Goal: Transaction & Acquisition: Purchase product/service

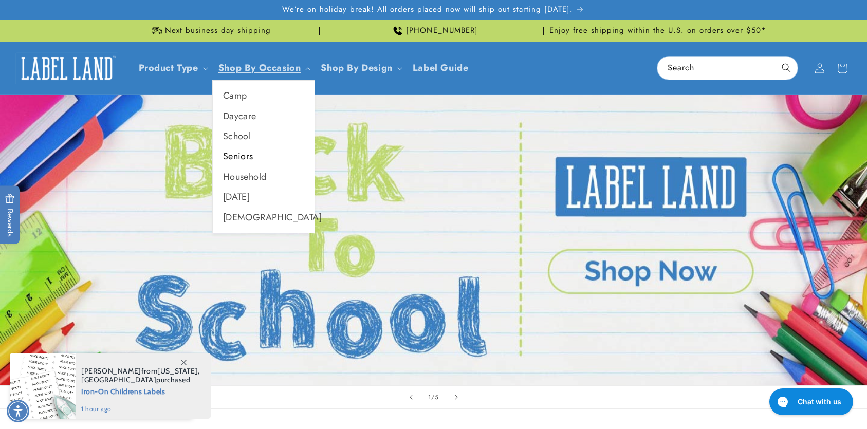
click at [247, 157] on link "Seniors" at bounding box center [264, 156] width 102 height 20
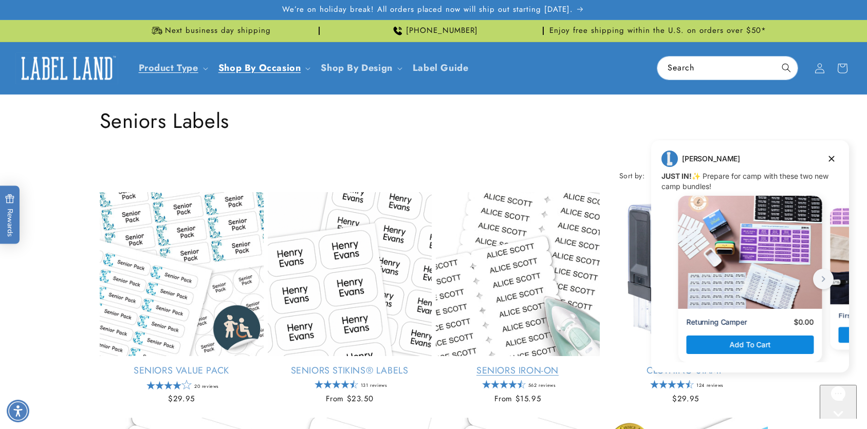
click at [520, 365] on link "Seniors Iron-On" at bounding box center [518, 371] width 164 height 12
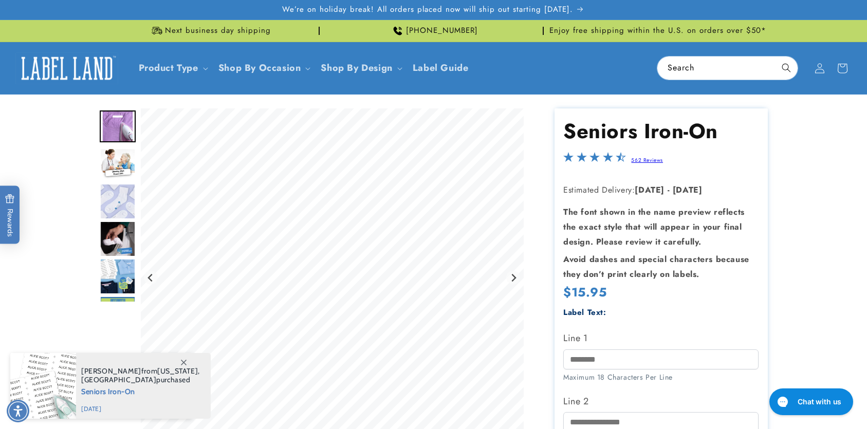
click at [119, 162] on img "Go to slide 2" at bounding box center [118, 164] width 36 height 32
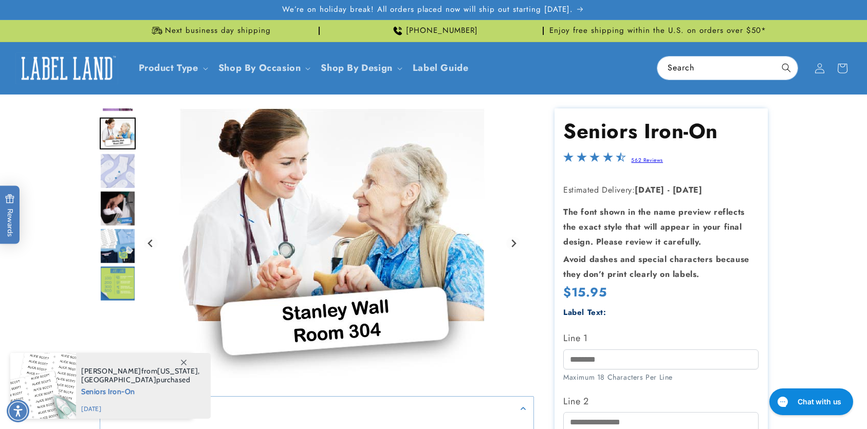
click at [116, 167] on img "Go to slide 3" at bounding box center [118, 171] width 36 height 36
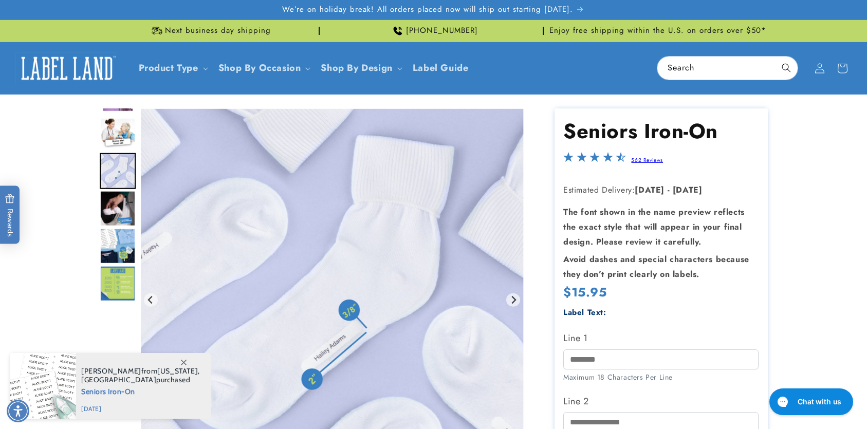
click at [116, 201] on img "Go to slide 4" at bounding box center [118, 209] width 36 height 36
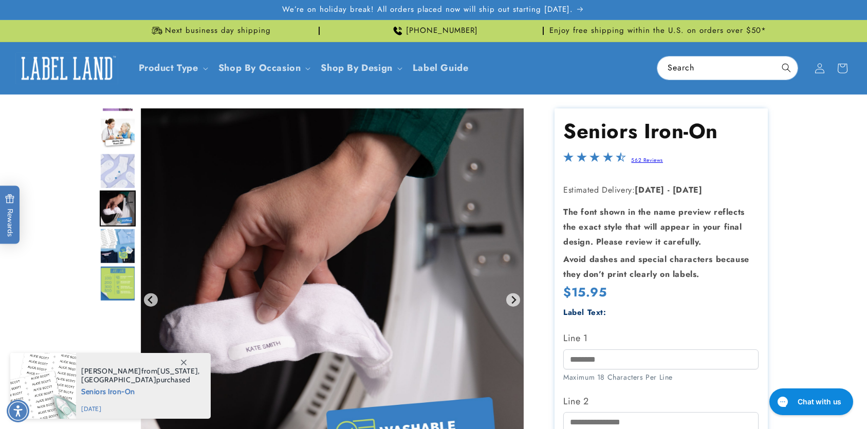
click at [116, 241] on img "Go to slide 5" at bounding box center [118, 246] width 36 height 36
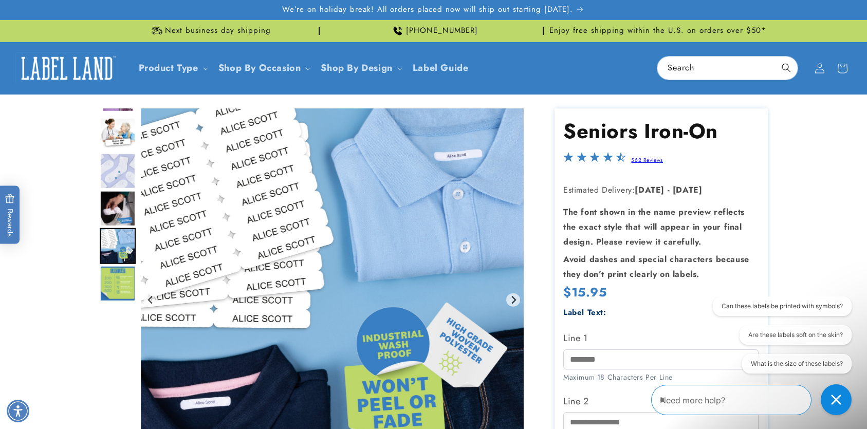
click at [113, 276] on img "Go to slide 6" at bounding box center [118, 284] width 36 height 36
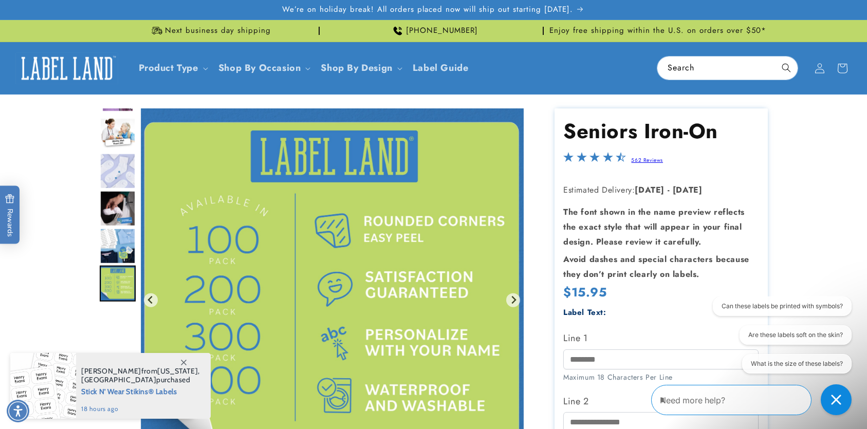
click at [819, 217] on product-info at bounding box center [433, 406] width 867 height 623
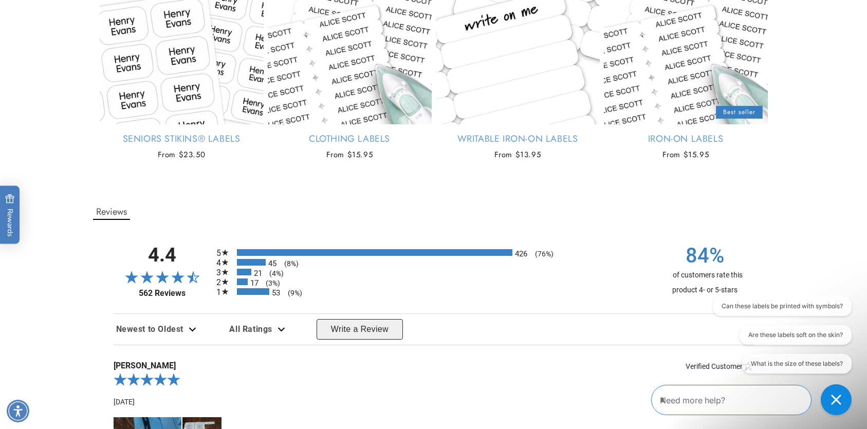
scroll to position [942, 0]
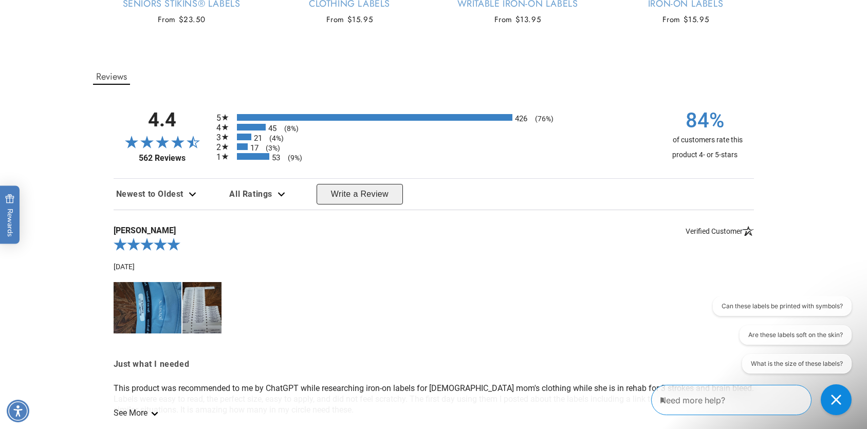
click at [166, 309] on img at bounding box center [148, 307] width 68 height 51
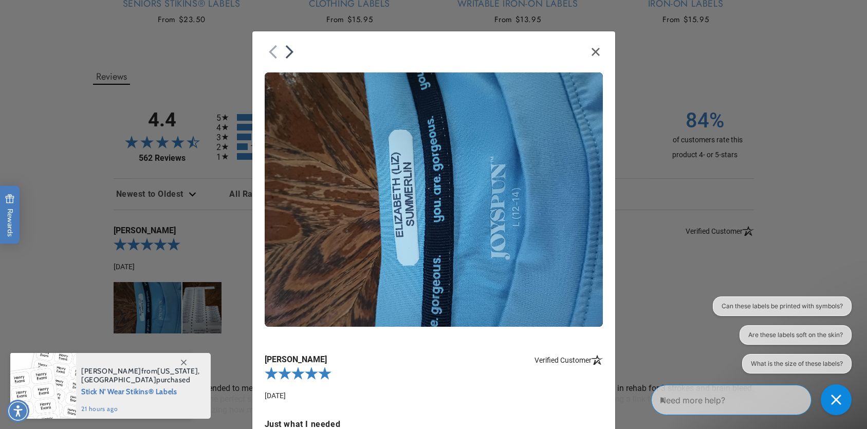
click at [594, 48] on icon "Close" at bounding box center [595, 52] width 8 height 8
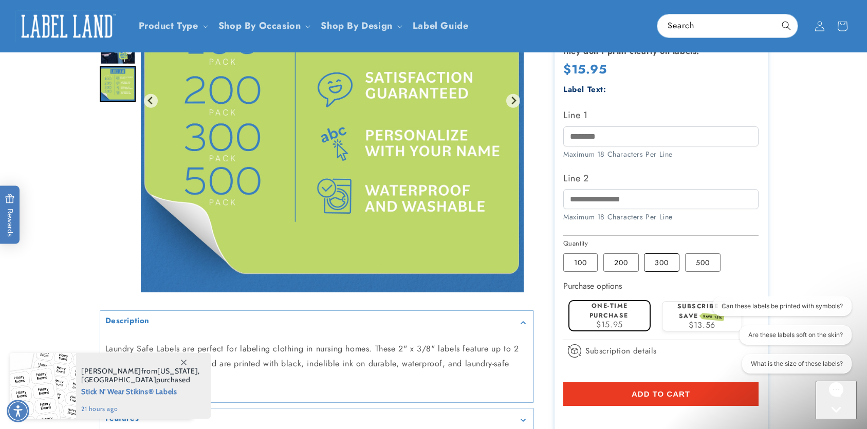
scroll to position [154, 0]
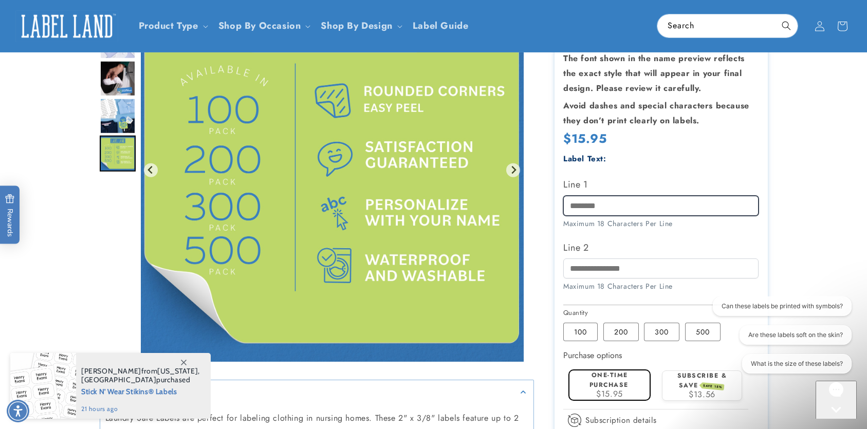
click at [600, 205] on input "Line 1" at bounding box center [660, 206] width 195 height 20
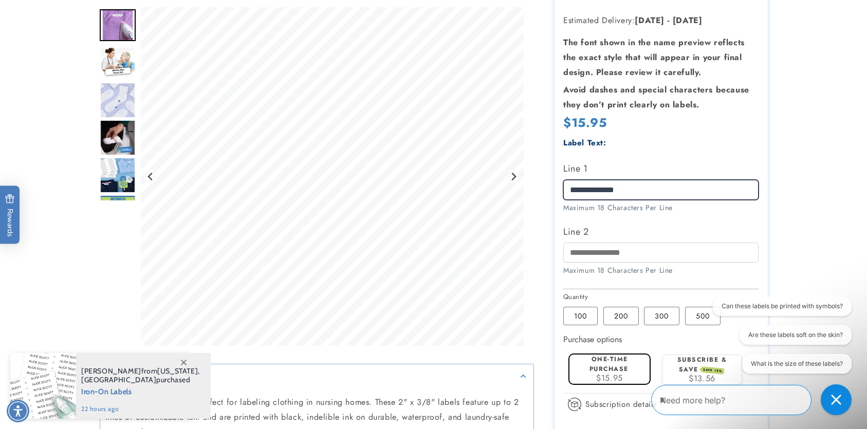
scroll to position [292, 0]
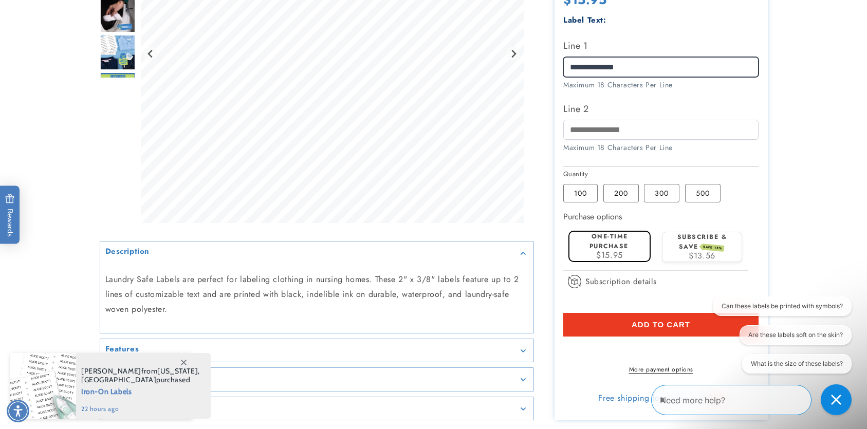
type input "**********"
click at [595, 325] on button "Add to cart" at bounding box center [660, 325] width 195 height 24
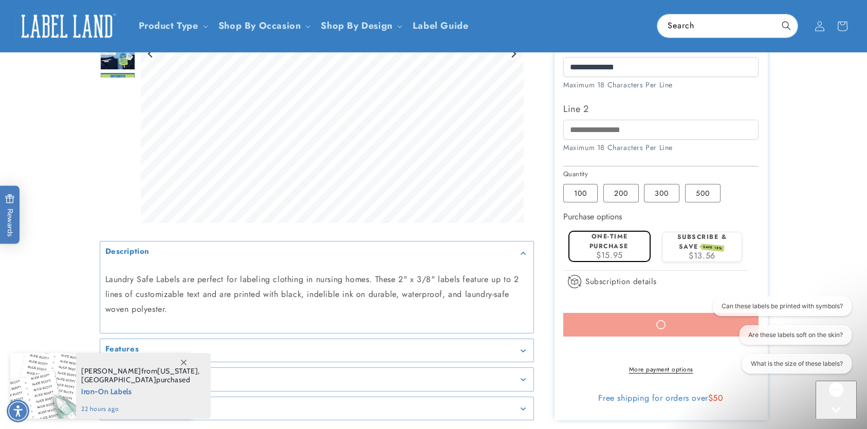
scroll to position [0, 0]
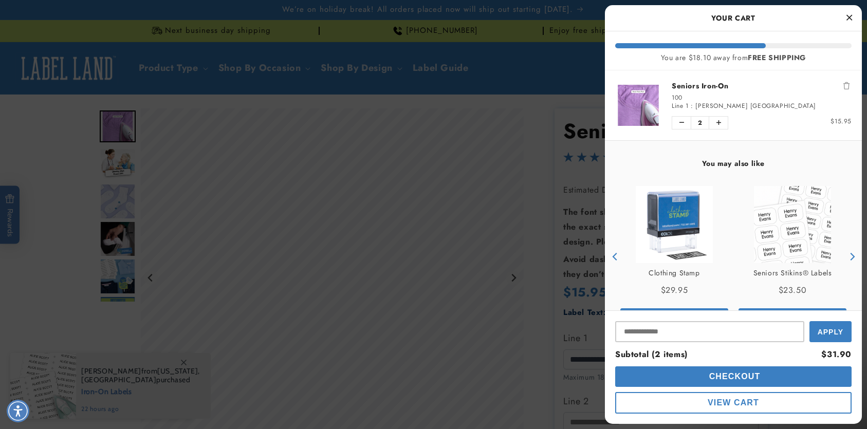
click at [386, 62] on div at bounding box center [433, 214] width 867 height 429
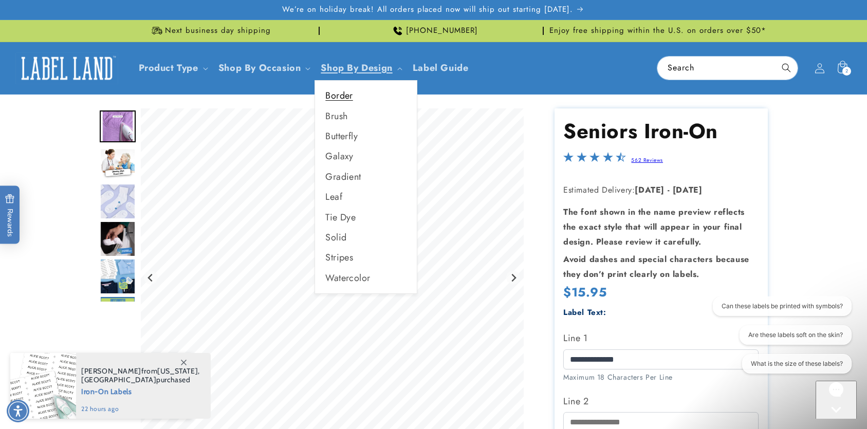
click at [342, 94] on link "Border" at bounding box center [366, 96] width 102 height 20
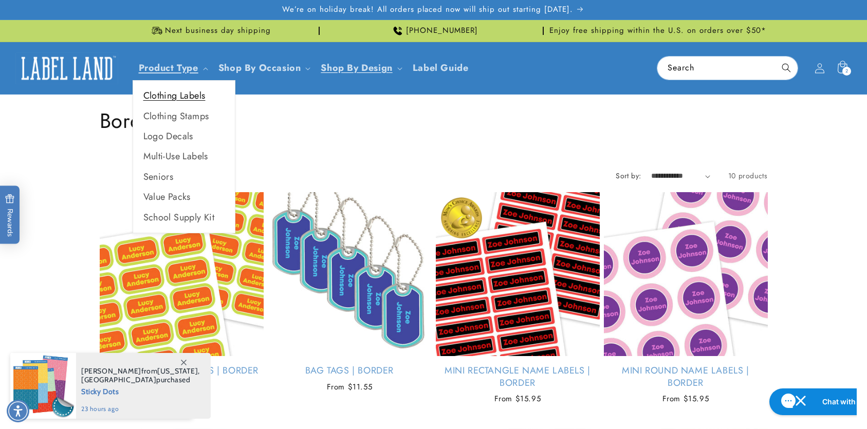
click at [166, 95] on link "Clothing Labels" at bounding box center [184, 96] width 102 height 20
